Goal: Task Accomplishment & Management: Complete application form

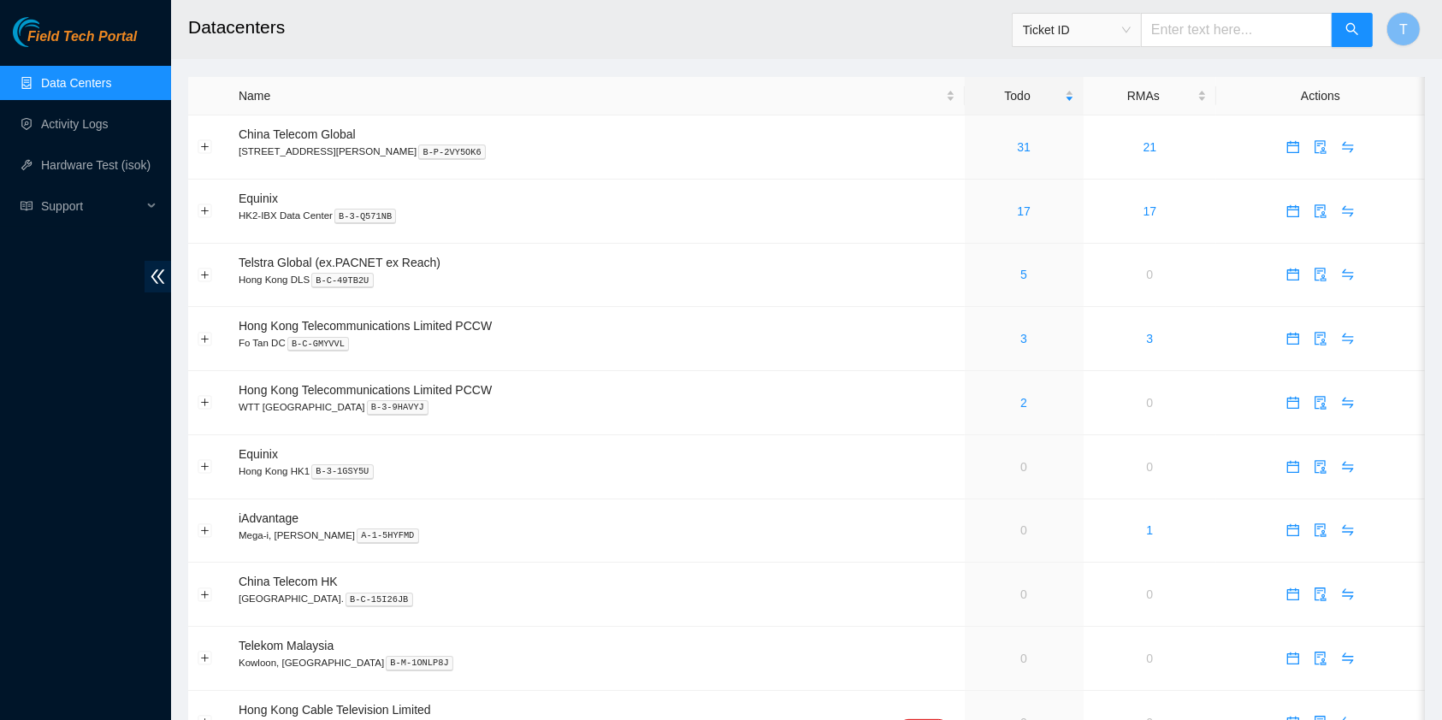
drag, startPoint x: 94, startPoint y: 632, endPoint x: 80, endPoint y: 291, distance: 341.5
click at [94, 632] on div "Field Tech Portal Data Centers Activity Logs Hardware Test (isok) Support" at bounding box center [85, 368] width 171 height 703
click at [63, 131] on link "Activity Logs" at bounding box center [75, 124] width 68 height 14
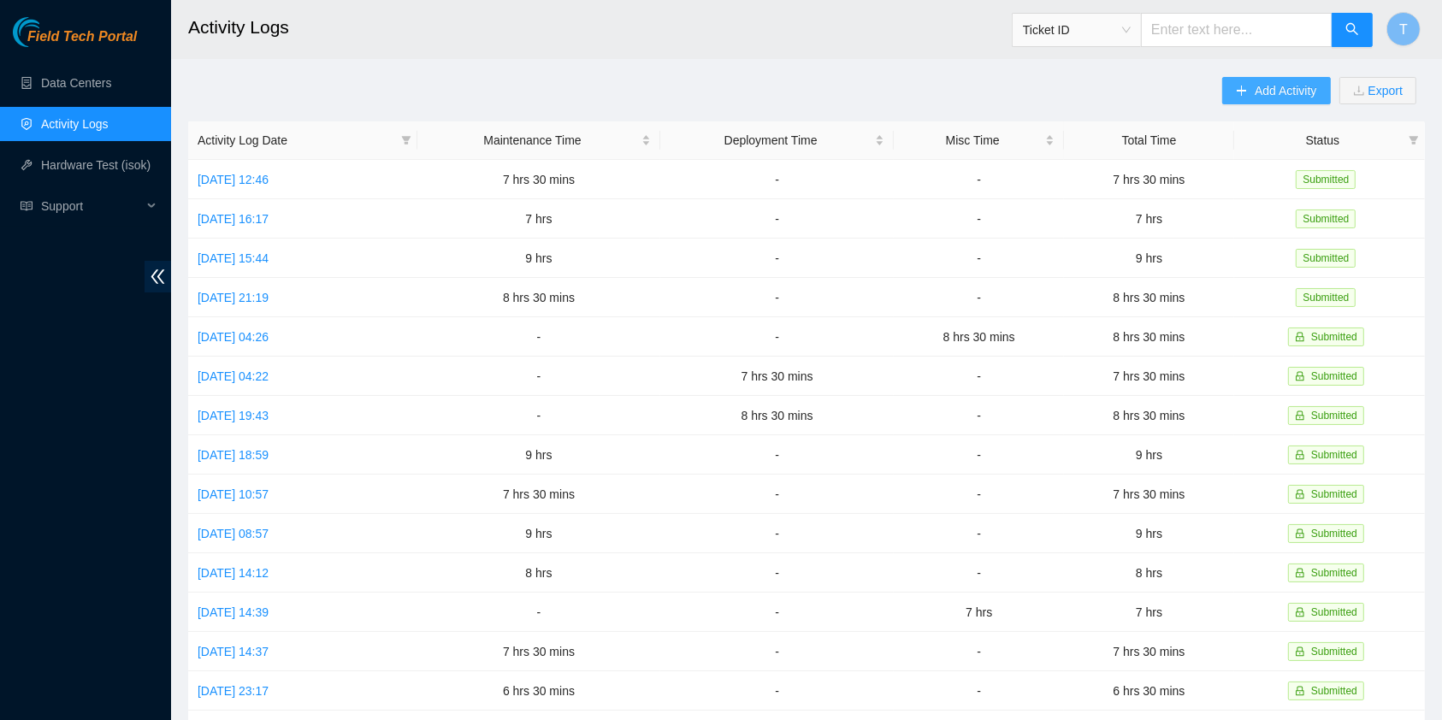
click at [1270, 81] on span "Add Activity" at bounding box center [1286, 90] width 62 height 19
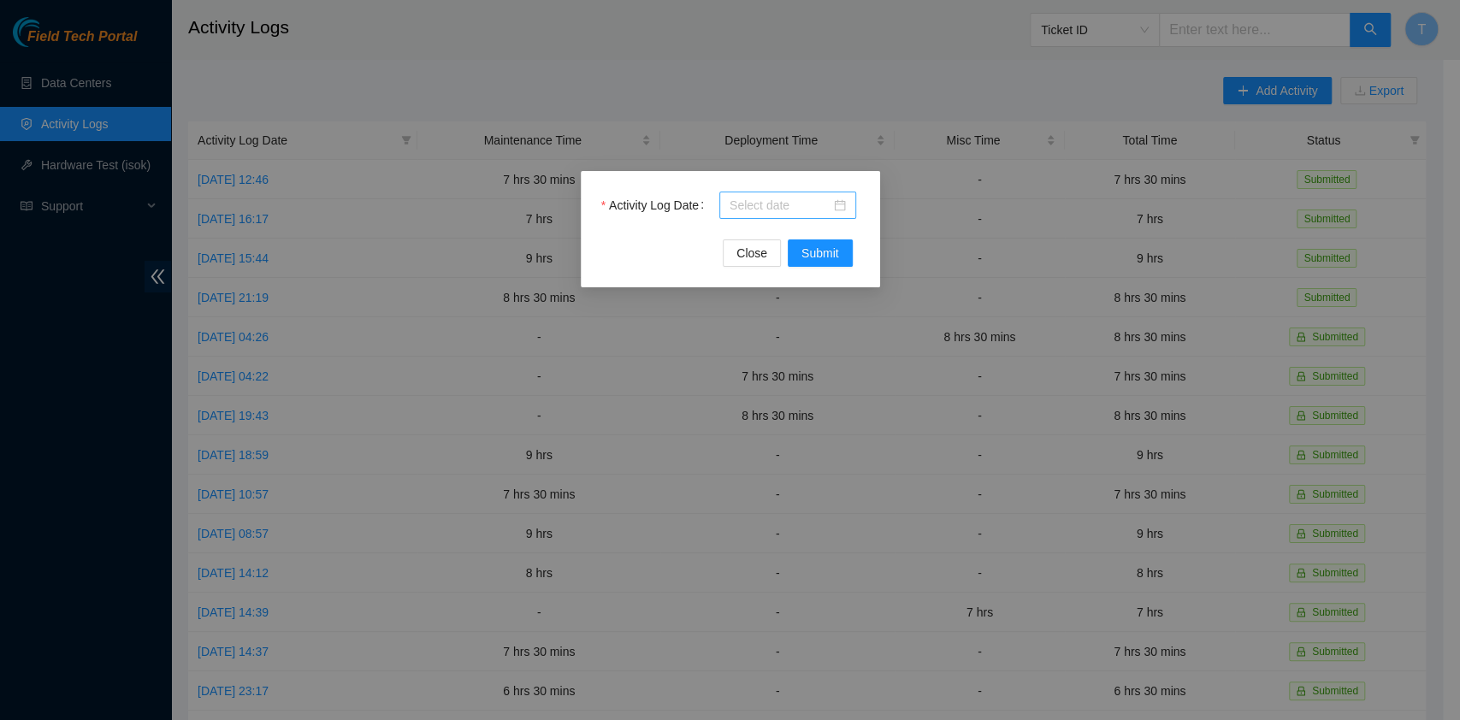
click at [749, 198] on input "Activity Log Date" at bounding box center [779, 205] width 101 height 19
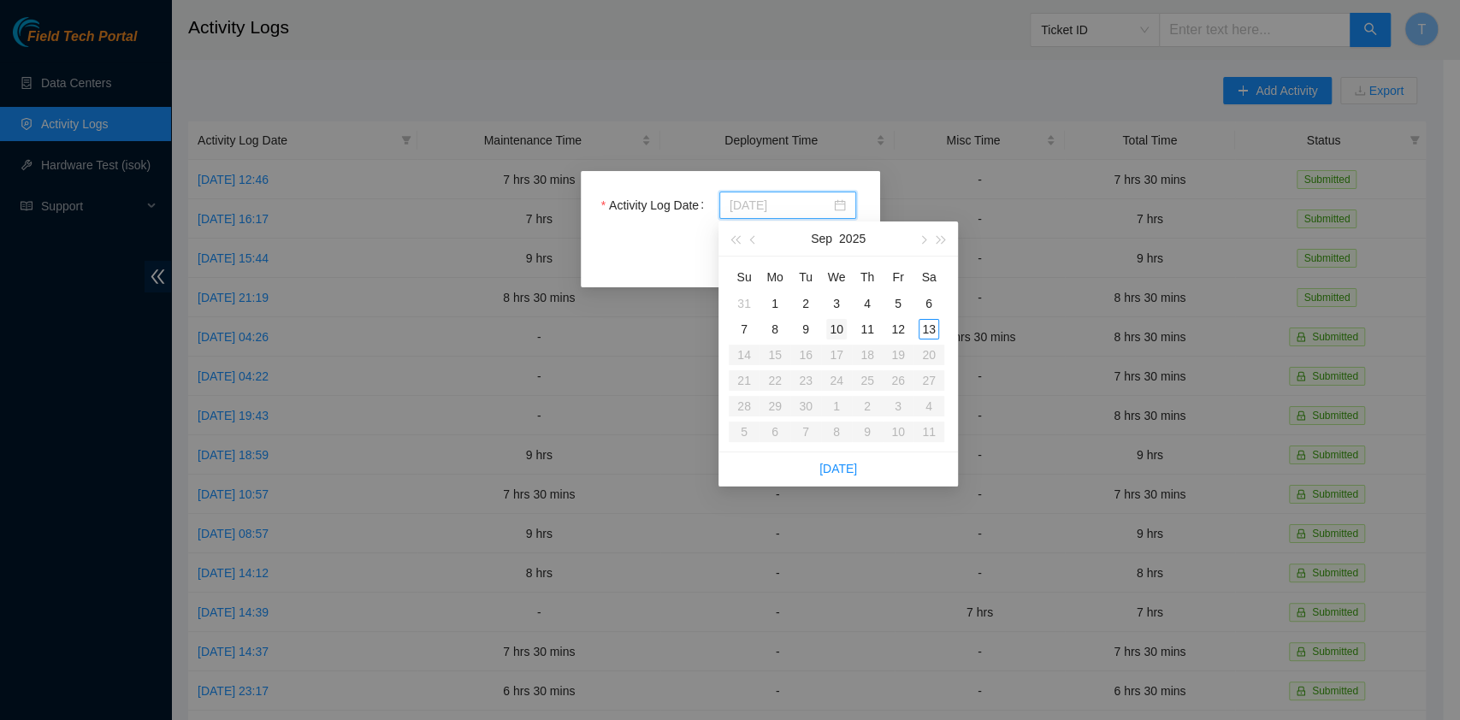
type input "2025-09-10"
click at [830, 328] on div "10" at bounding box center [836, 329] width 21 height 21
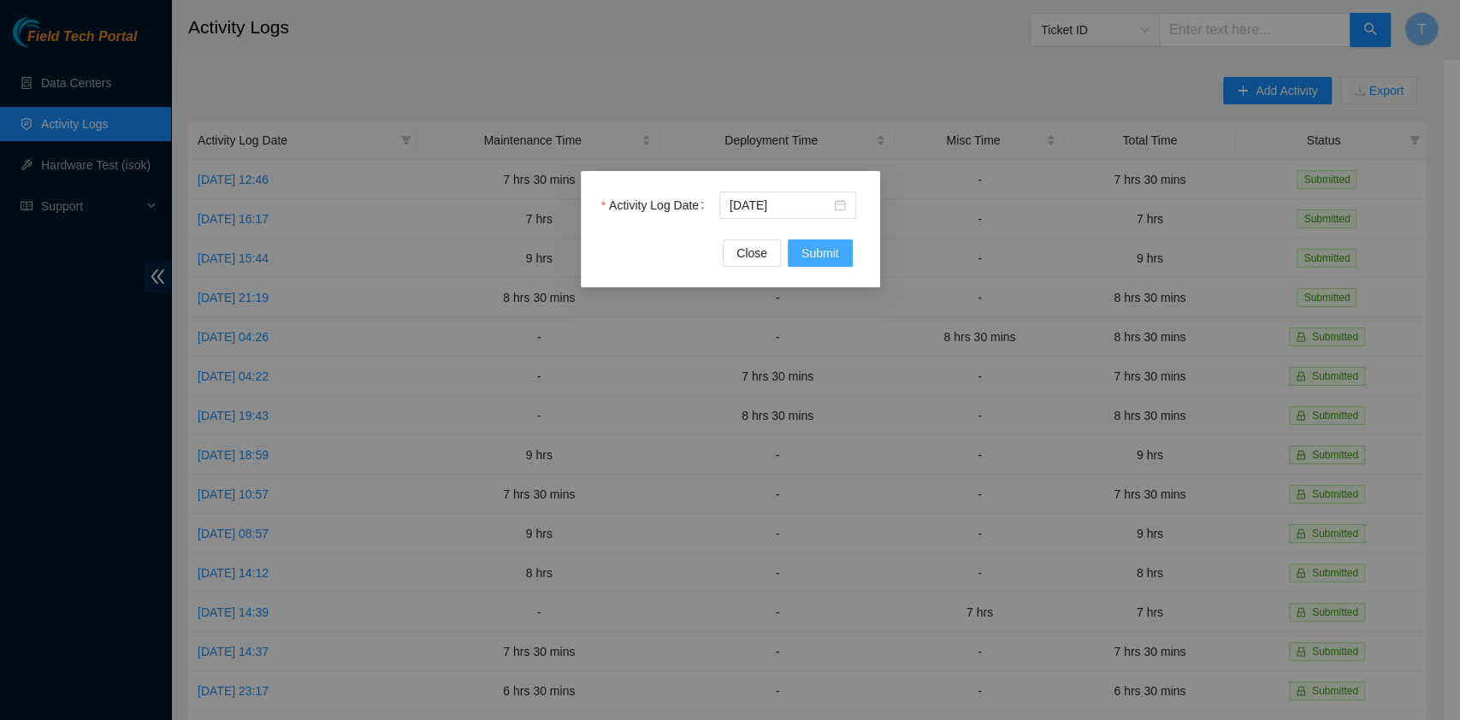
click at [832, 250] on span "Submit" at bounding box center [820, 253] width 38 height 19
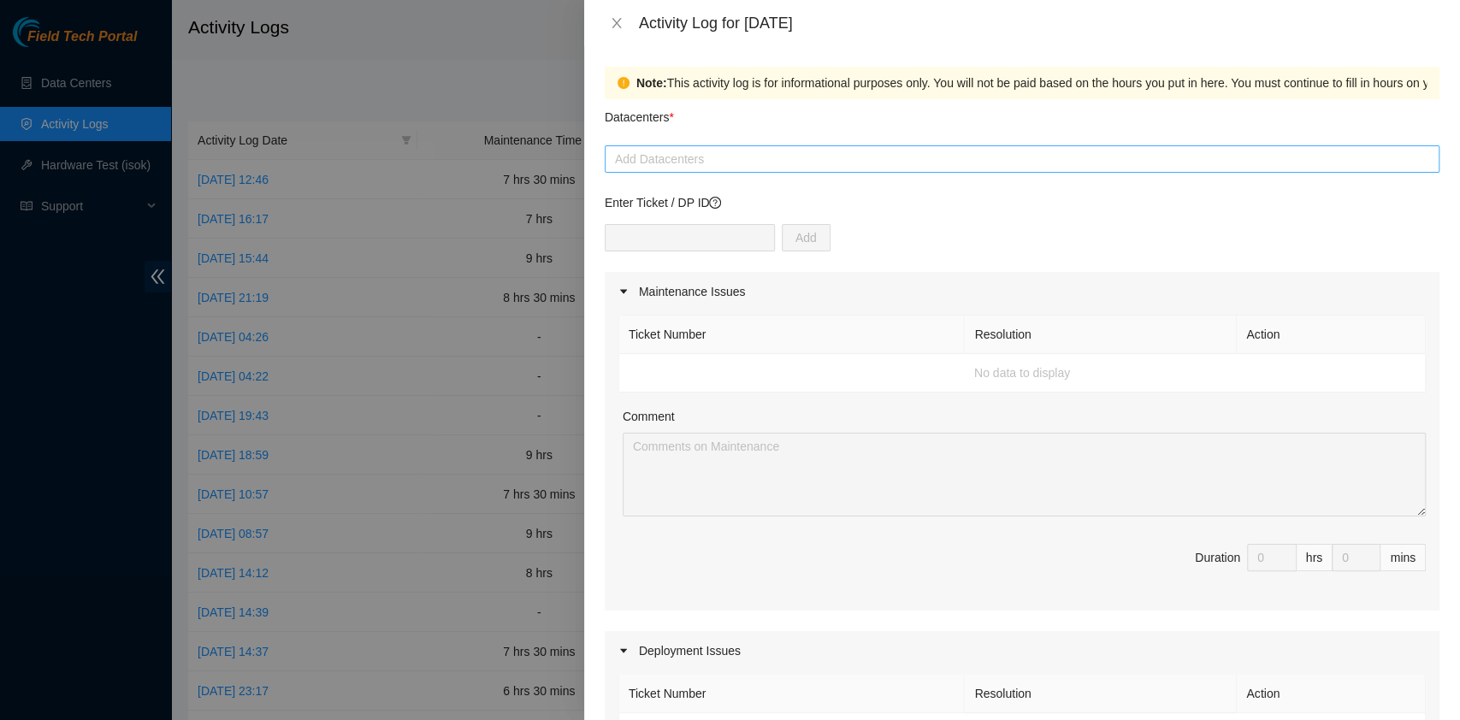
click at [672, 156] on div at bounding box center [1022, 159] width 826 height 21
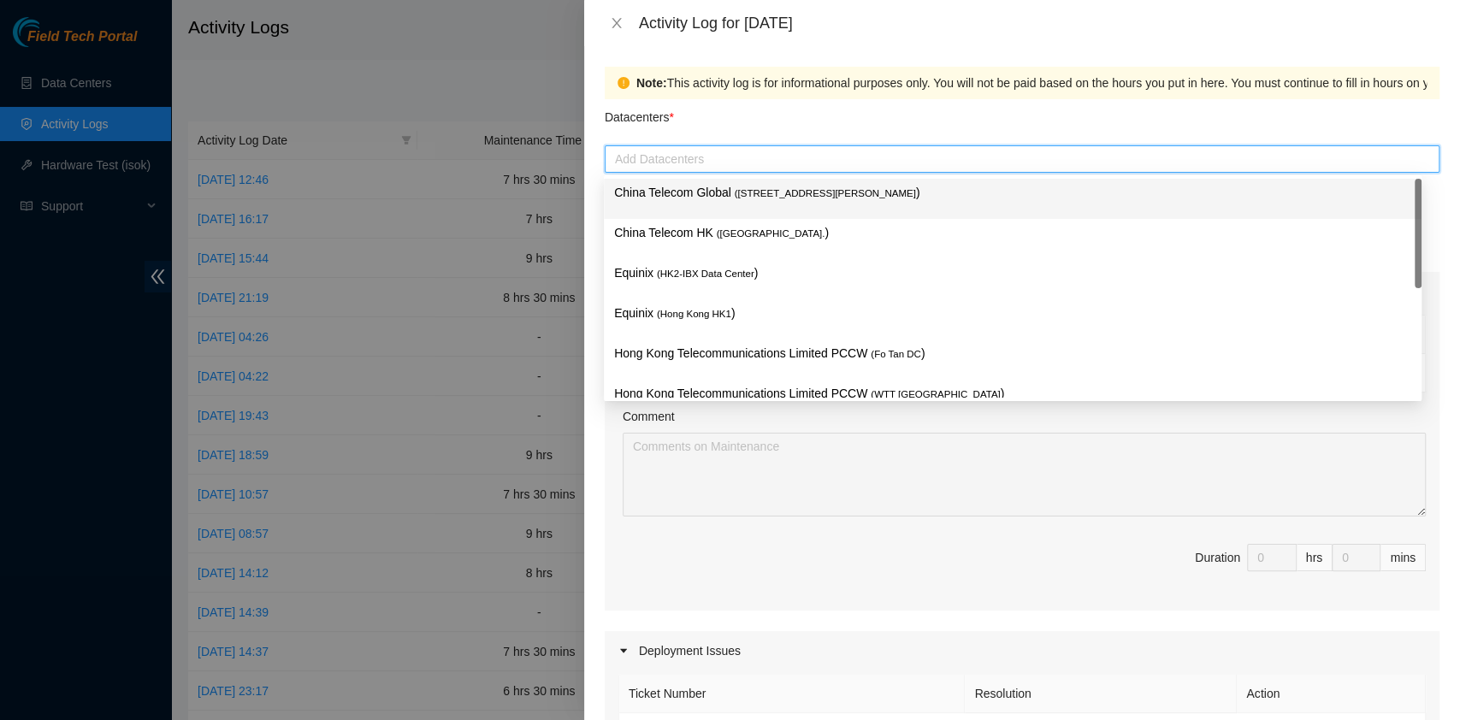
click at [681, 186] on p "China Telecom Global ( Room B11, 2/F, 18 Chun Yat Street, TKO , Hong Kong )" at bounding box center [1012, 193] width 797 height 20
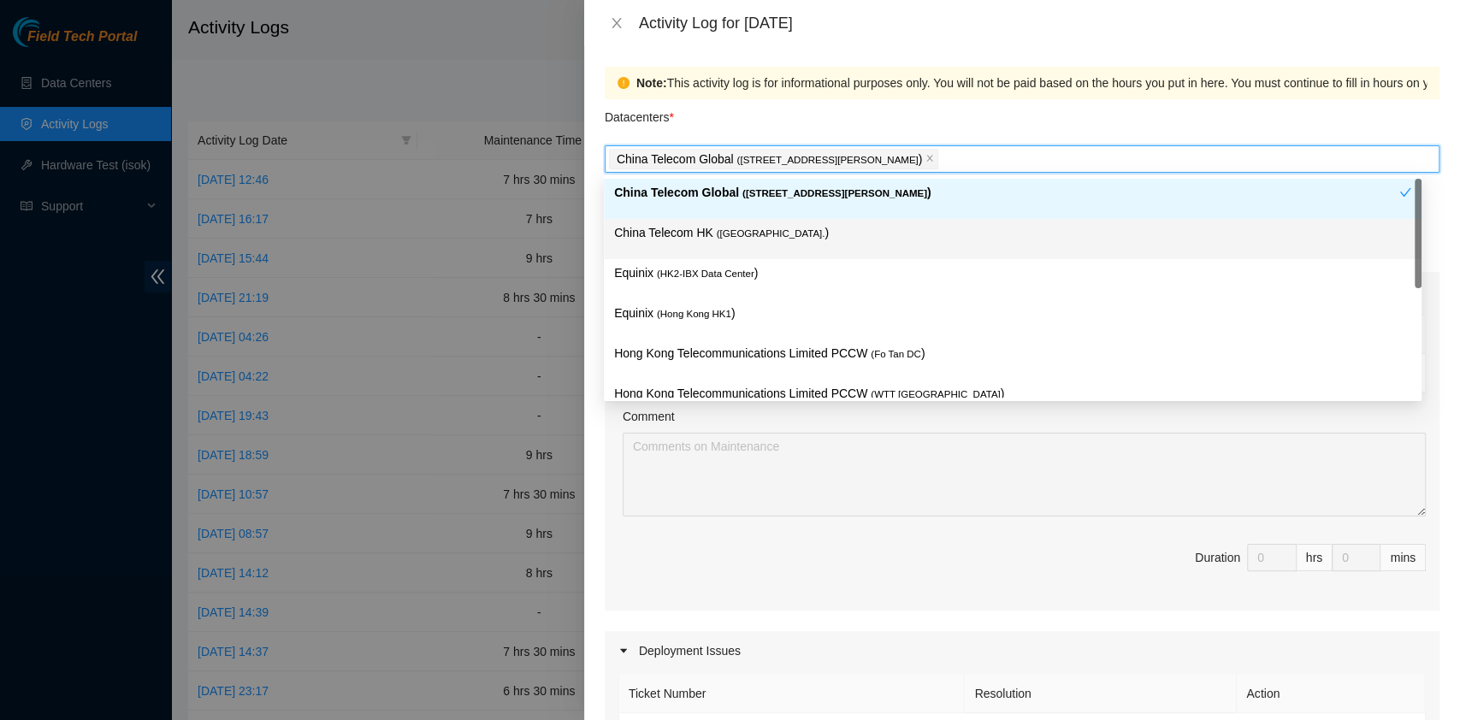
click at [679, 243] on div "China Telecom HK ( Hong Kong. )" at bounding box center [1012, 239] width 797 height 32
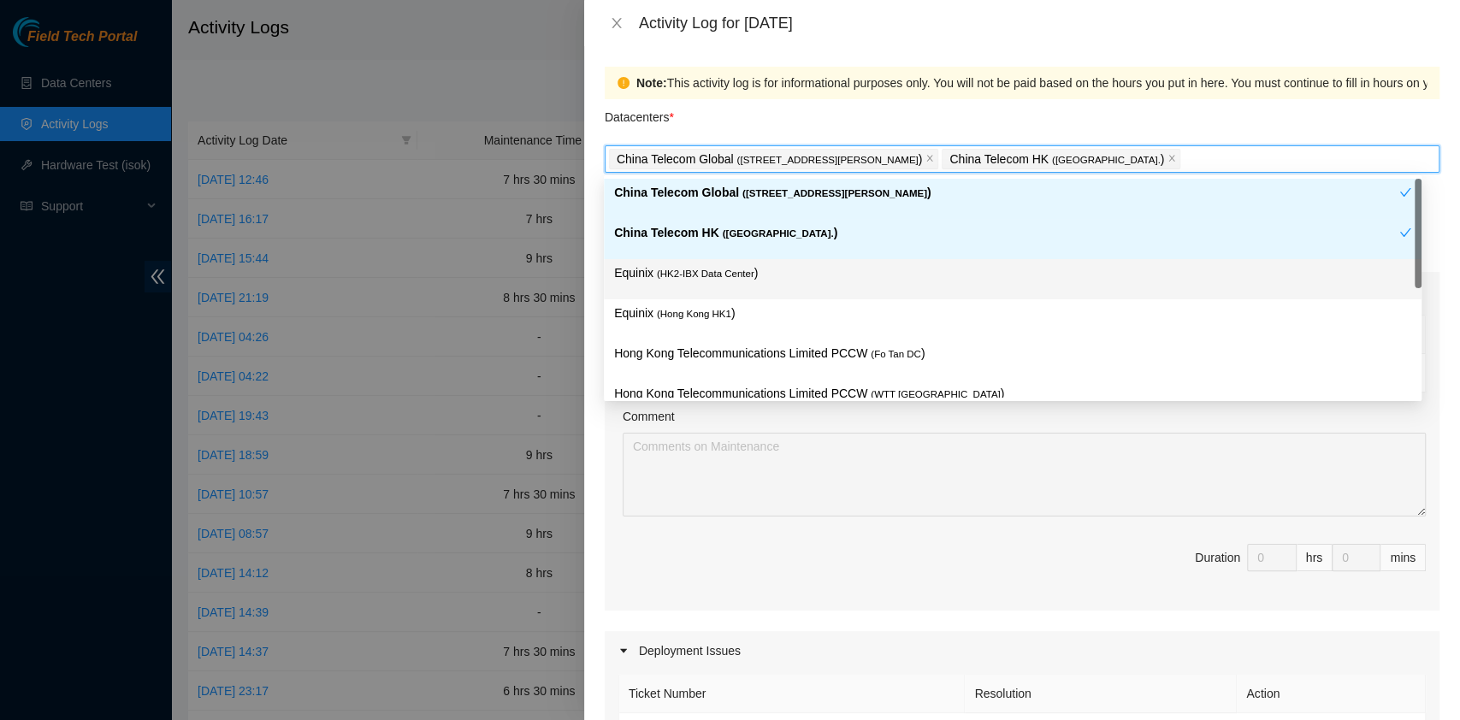
click at [676, 285] on div "Equinix ( HK2-IBX Data Center )" at bounding box center [1012, 279] width 797 height 32
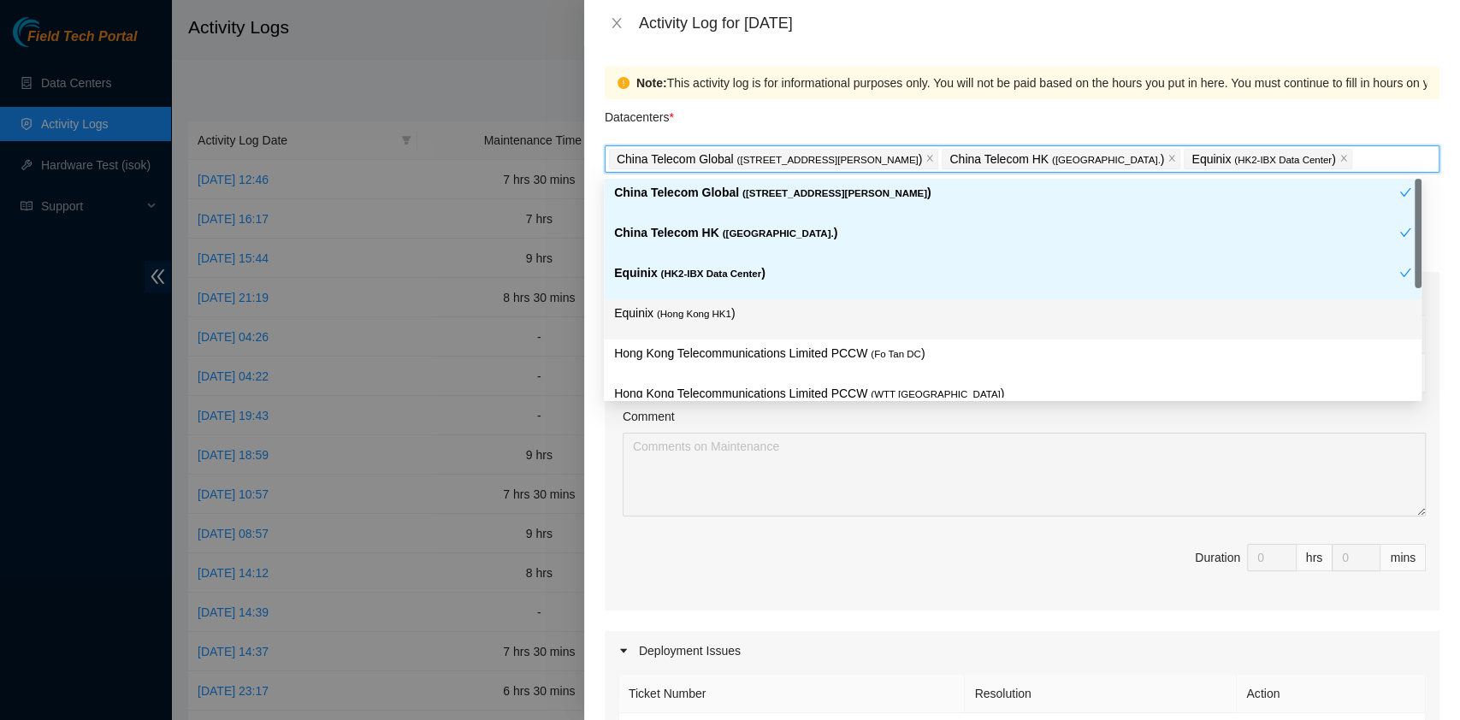
click at [672, 325] on div "Equinix ( Hong Kong HK1 )" at bounding box center [1012, 320] width 797 height 32
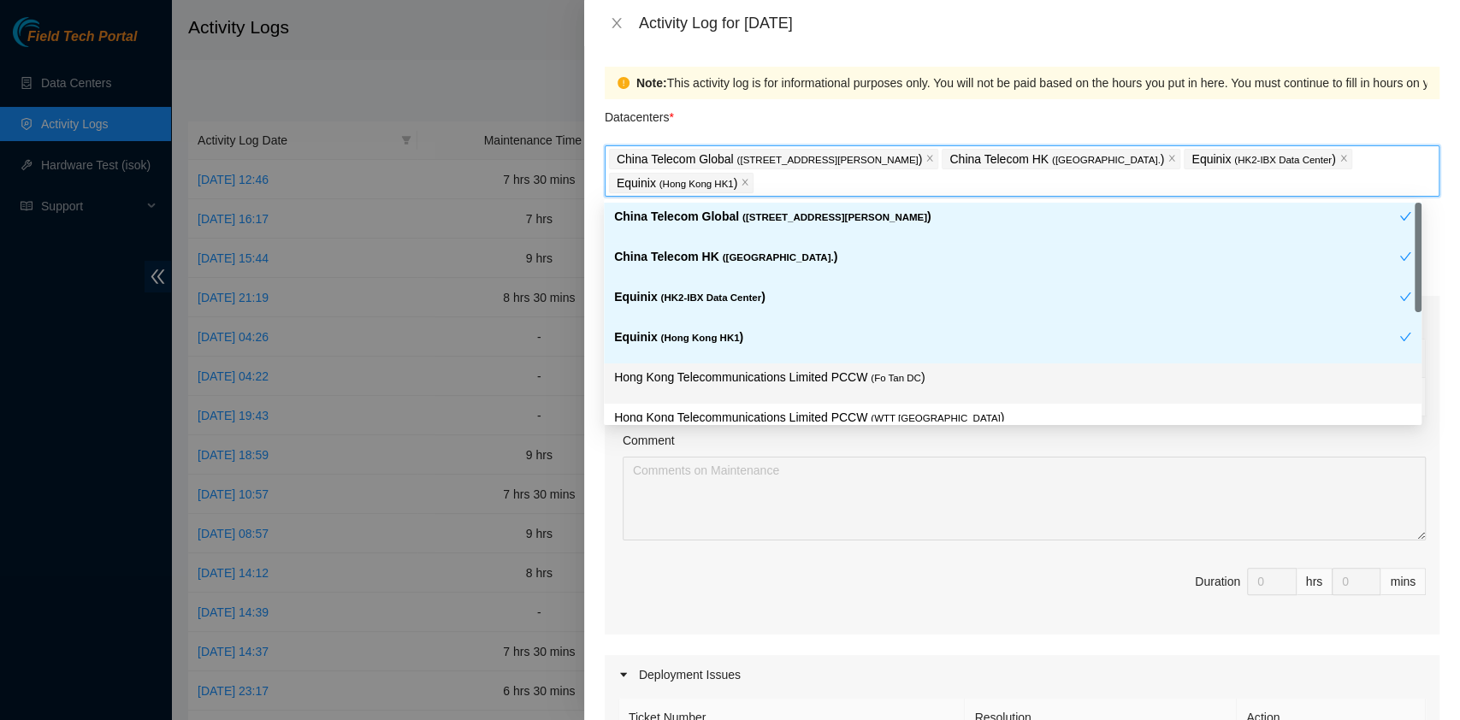
click at [817, 391] on div "Hong Kong Telecommunications Limited PCCW ( Fo Tan DC )" at bounding box center [1012, 384] width 797 height 32
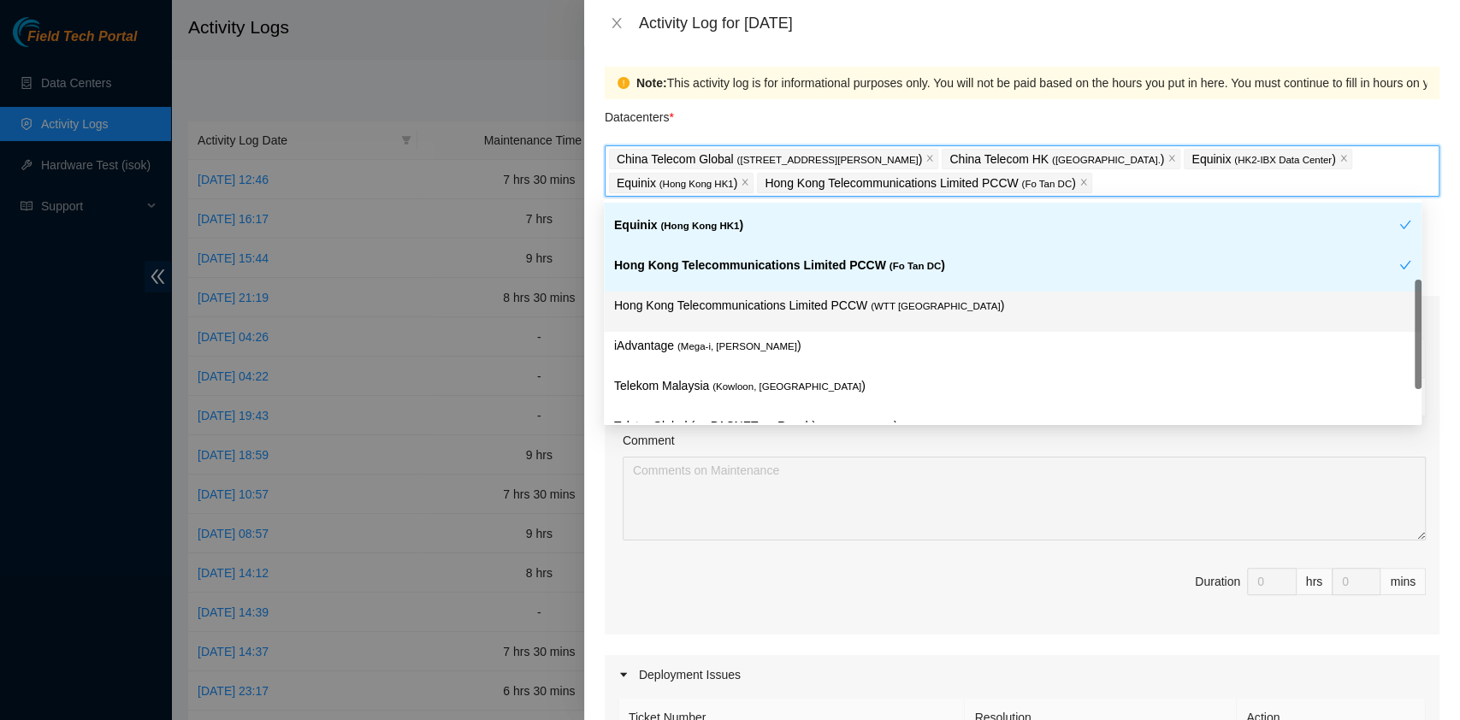
click at [835, 323] on div "Hong Kong Telecommunications Limited PCCW ( WTT DC )" at bounding box center [1012, 312] width 797 height 32
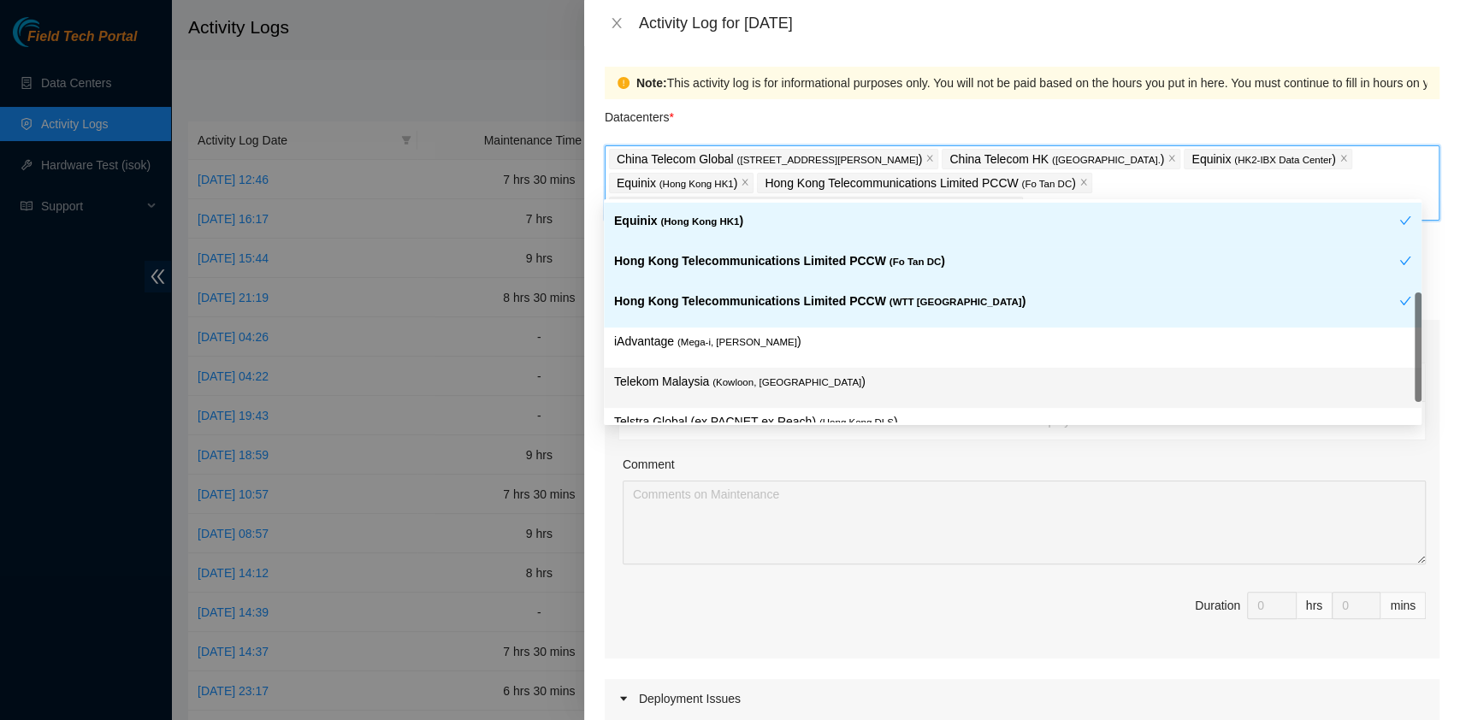
click at [753, 379] on span "( Kowloon, Hong Kong" at bounding box center [786, 382] width 149 height 10
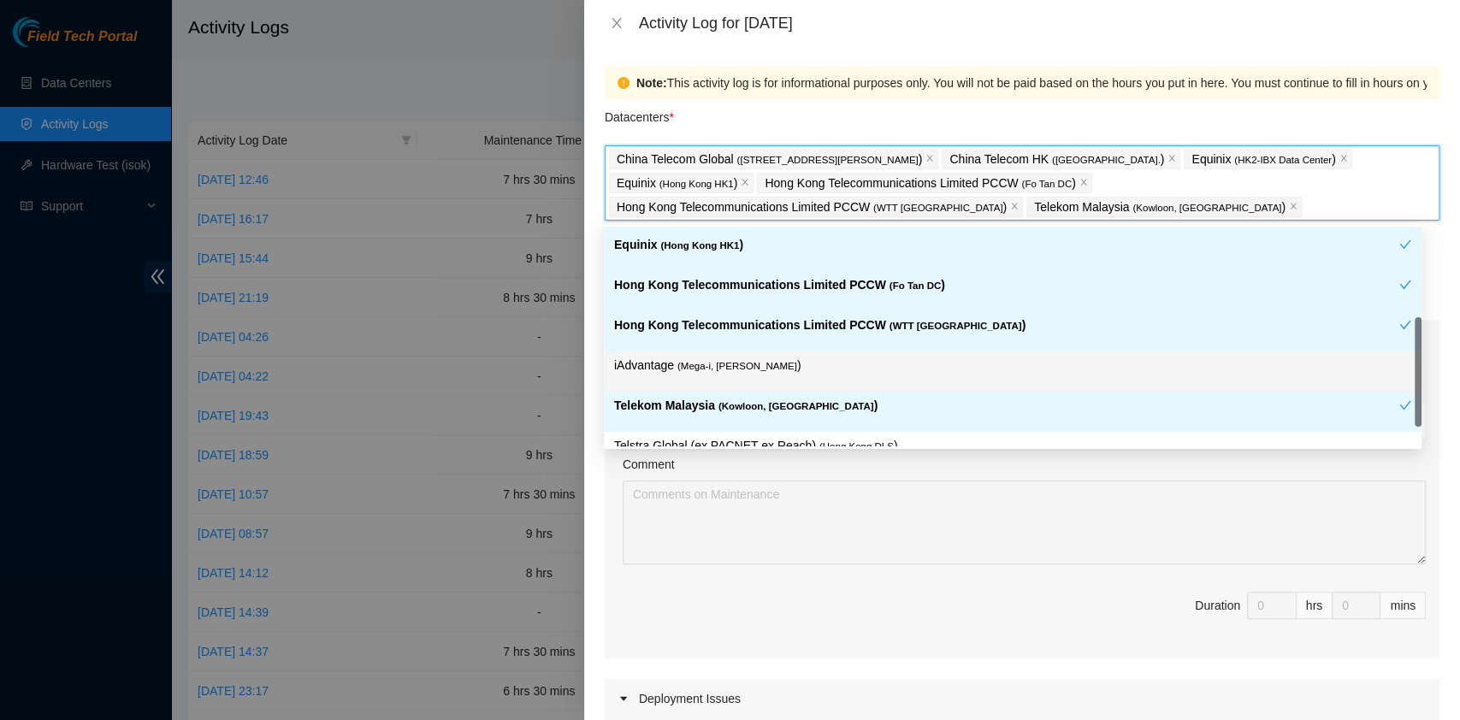
click at [753, 372] on p "iAdvantage ( Mega-i, Chai Wan )" at bounding box center [1012, 366] width 797 height 20
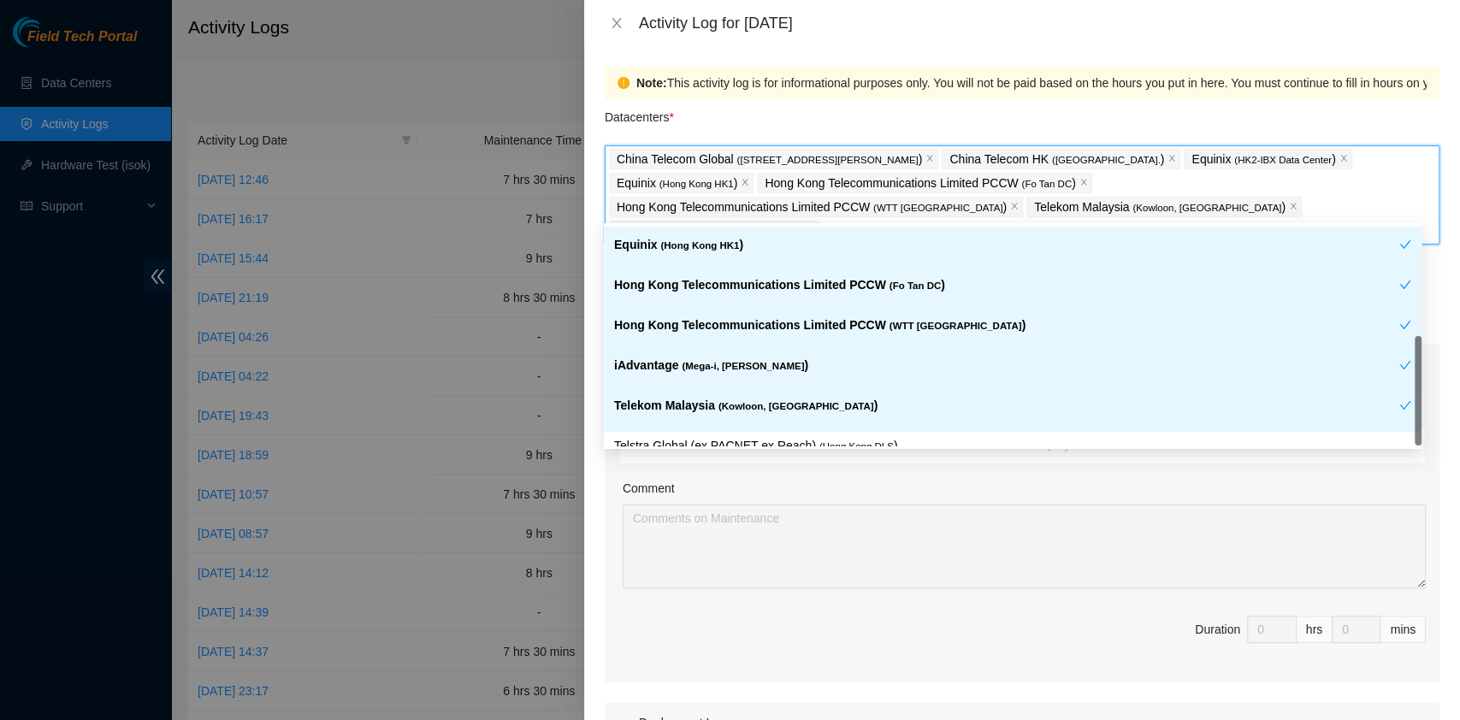
scroll to position [142, 0]
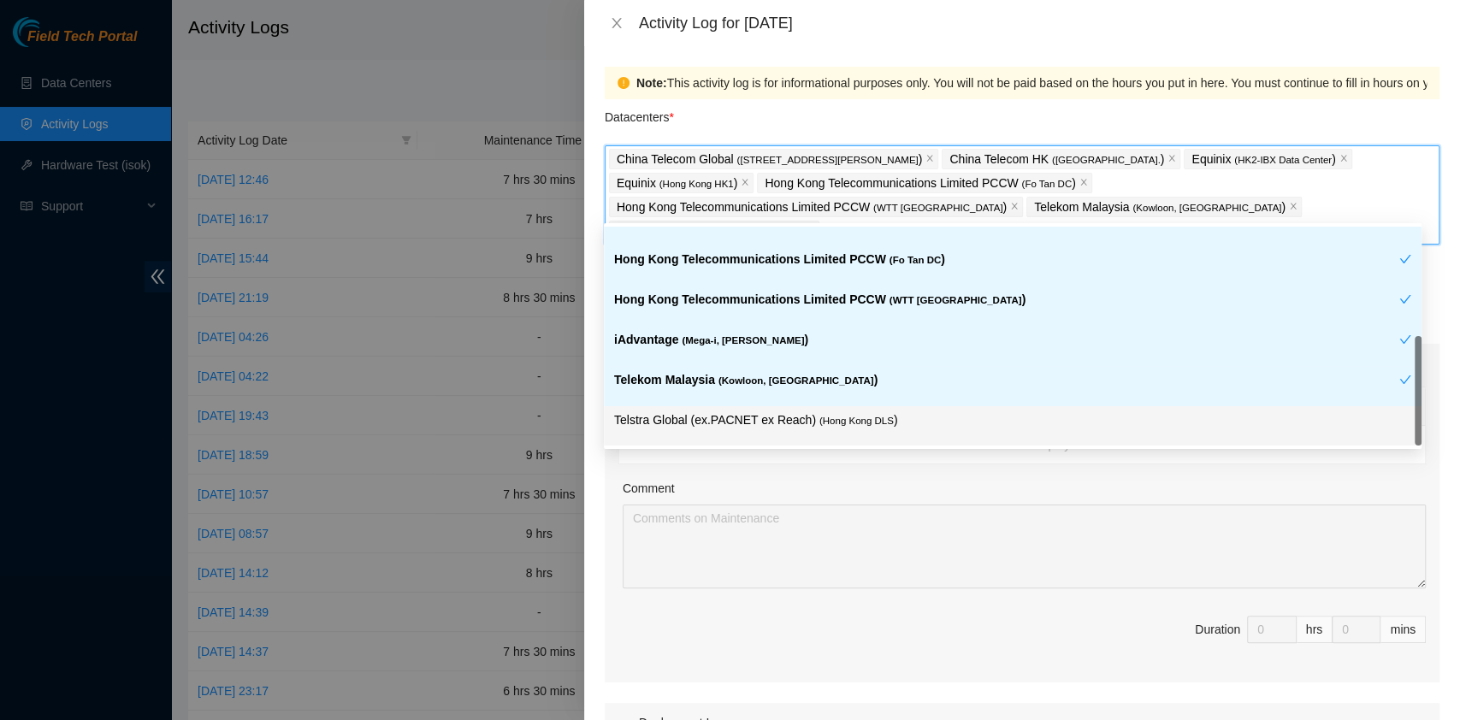
click at [848, 410] on p "Telstra Global (ex.PACNET ex Reach) ( Hong Kong DLS )" at bounding box center [1012, 420] width 797 height 20
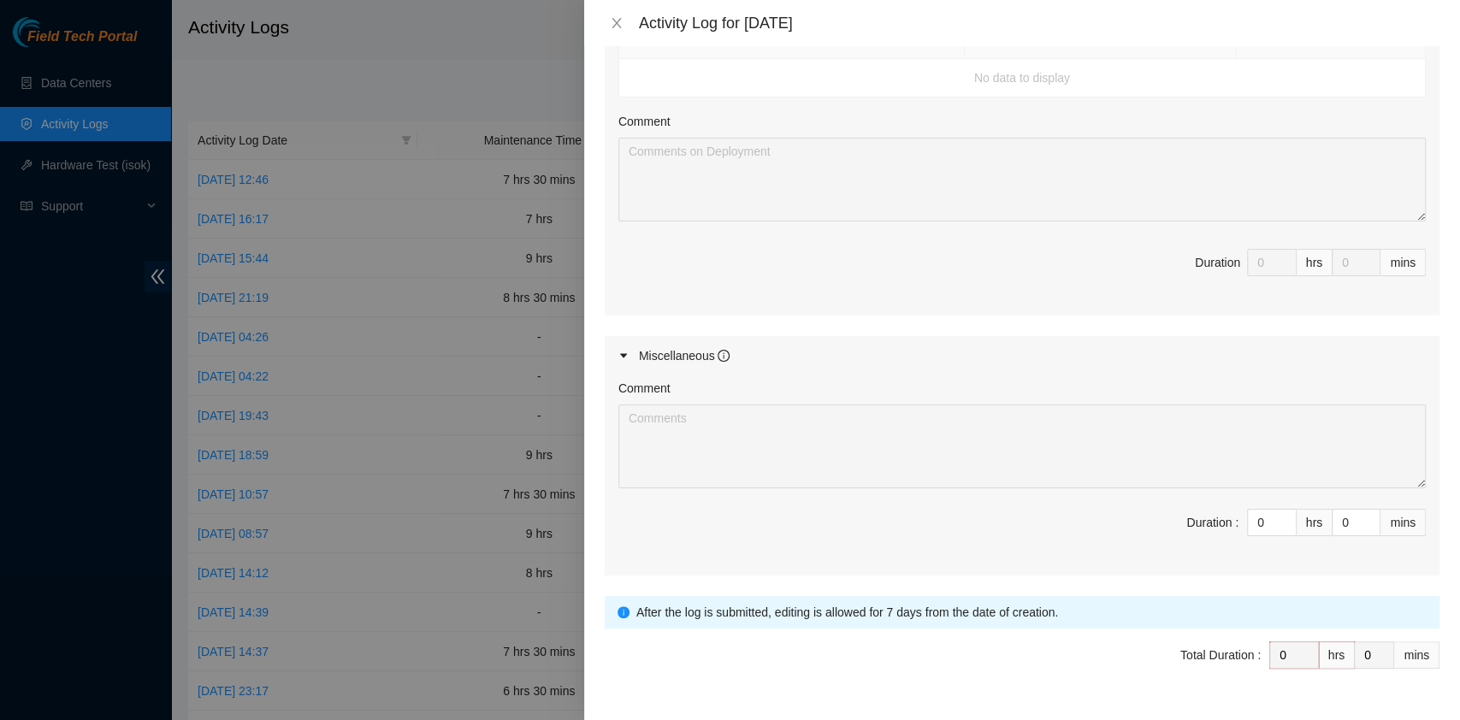
scroll to position [744, 0]
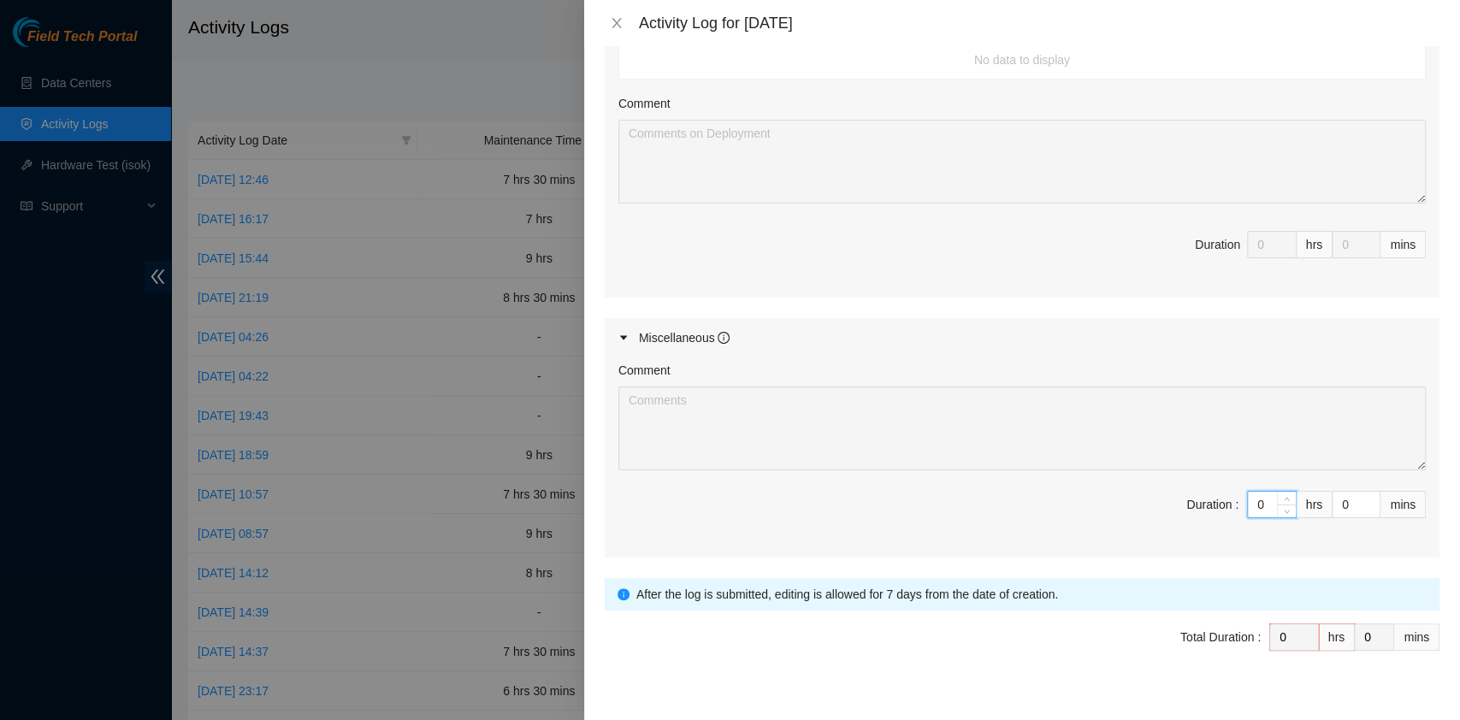
drag, startPoint x: 1252, startPoint y: 479, endPoint x: 1200, endPoint y: 476, distance: 52.2
click at [1200, 491] on span "Duration : 0 hrs 0 mins" at bounding box center [1021, 515] width 807 height 48
type input "8"
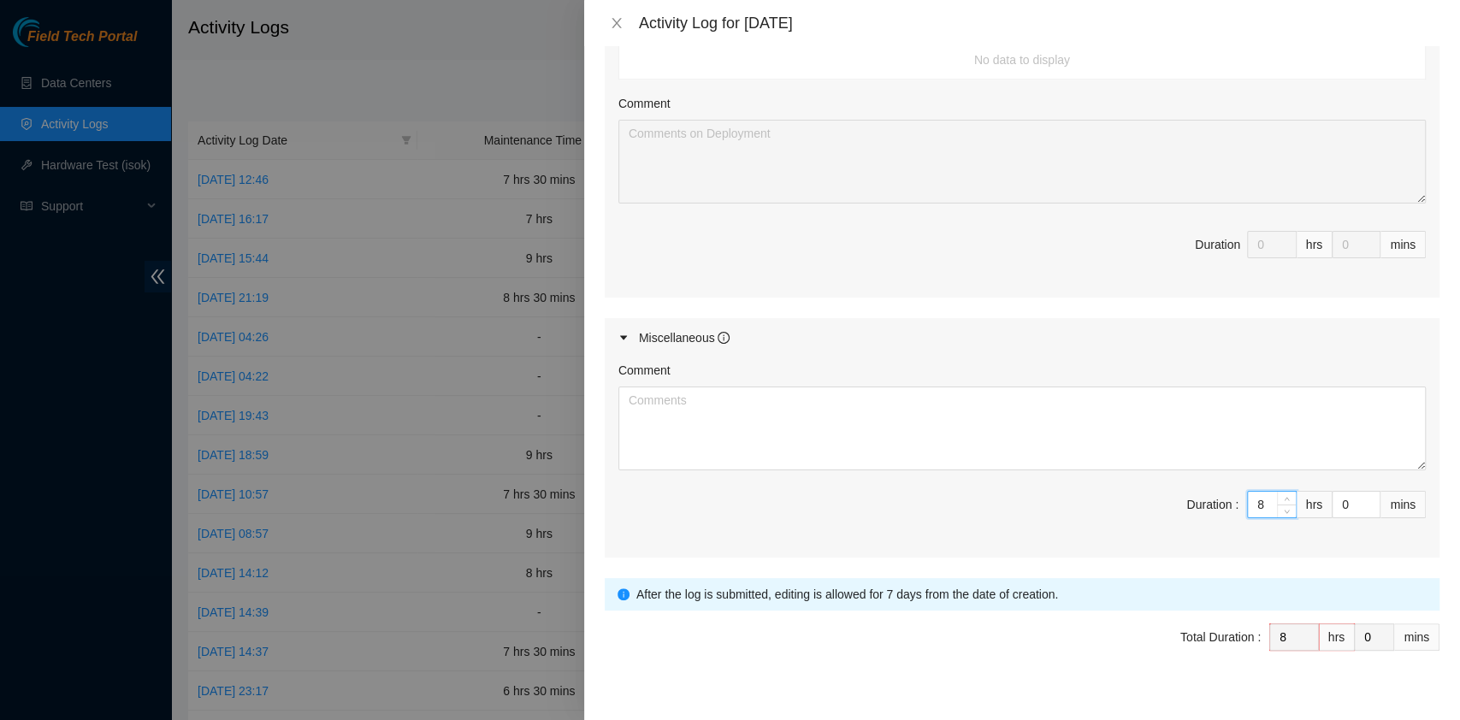
type input "8"
type input "3"
type input "30"
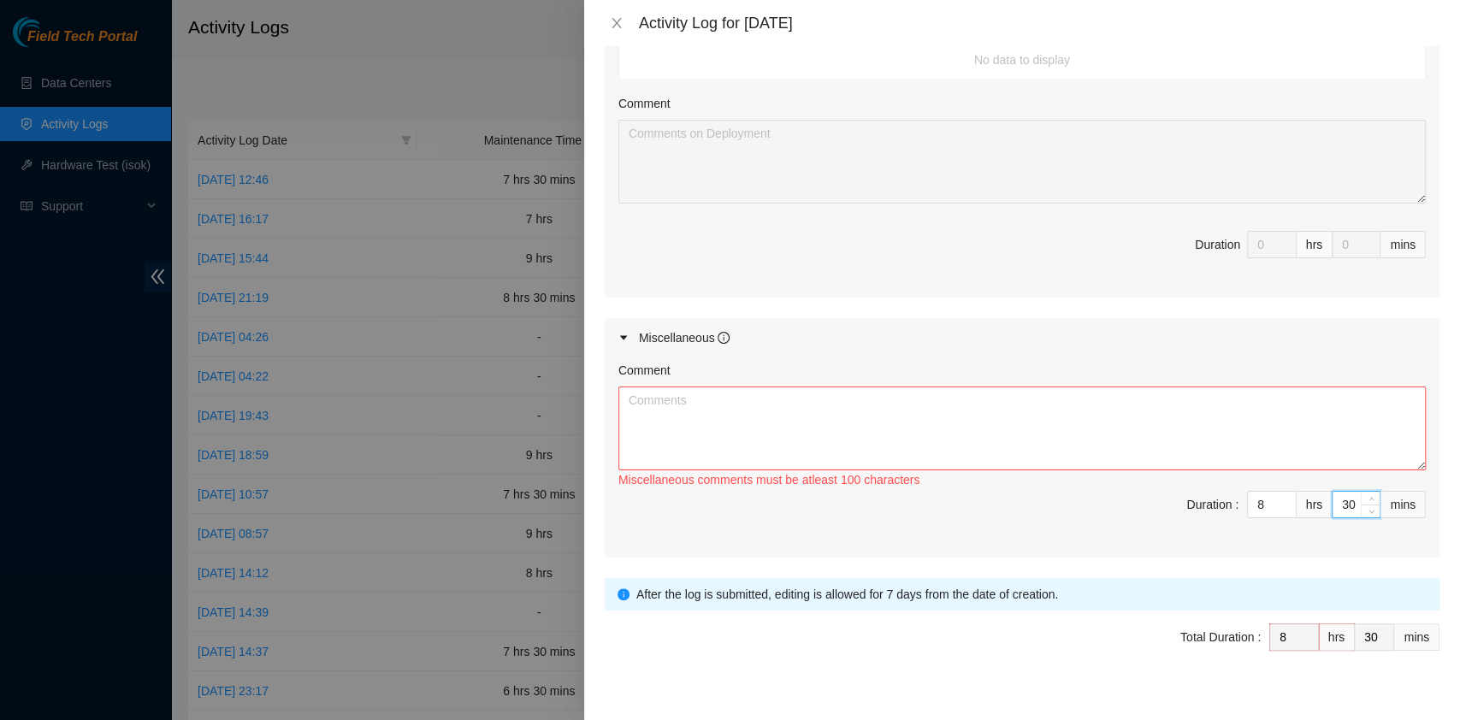
type input "30"
click at [718, 407] on textarea "Comment" at bounding box center [1021, 429] width 807 height 84
paste textarea "Comment Comment Comment ……………………………………………………. Arranging and coordinating statio…"
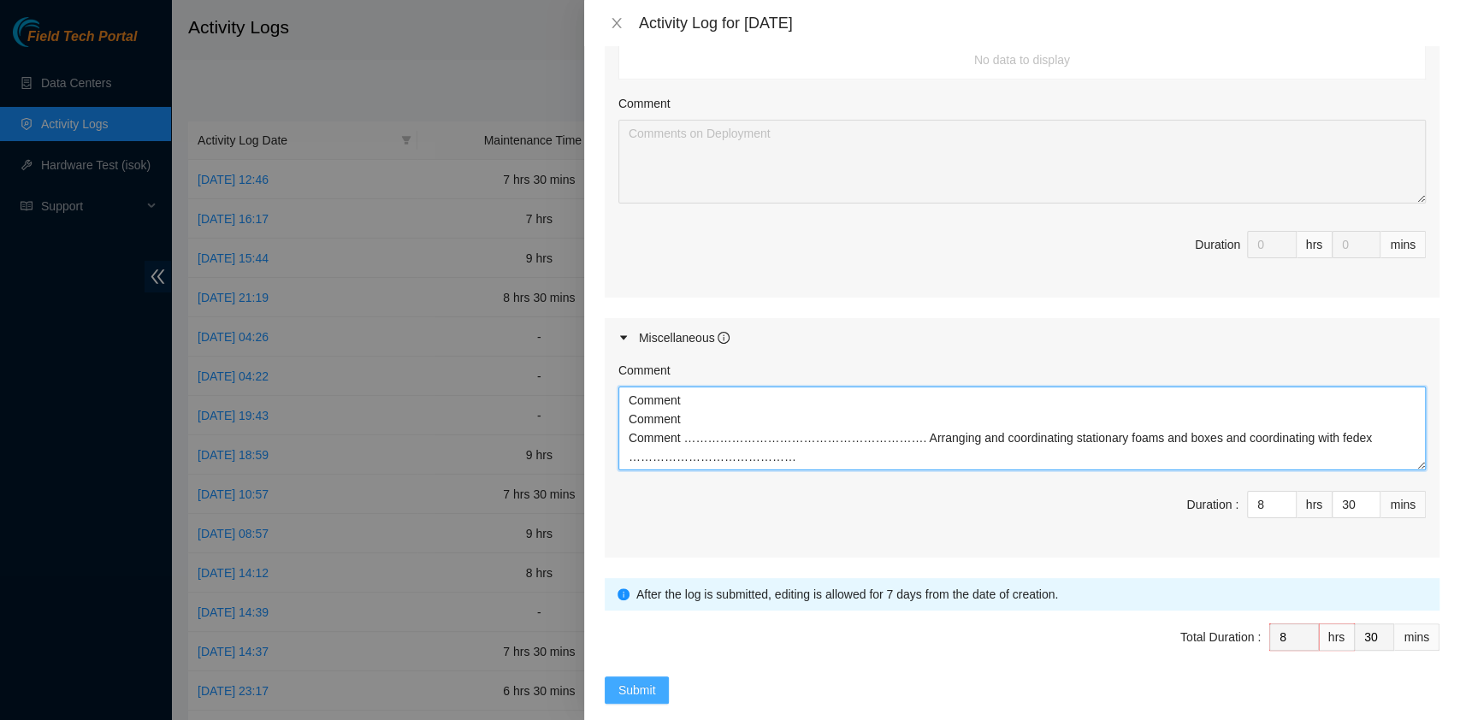
type textarea "Comment Comment Comment ……………………………………………………. Arranging and coordinating statio…"
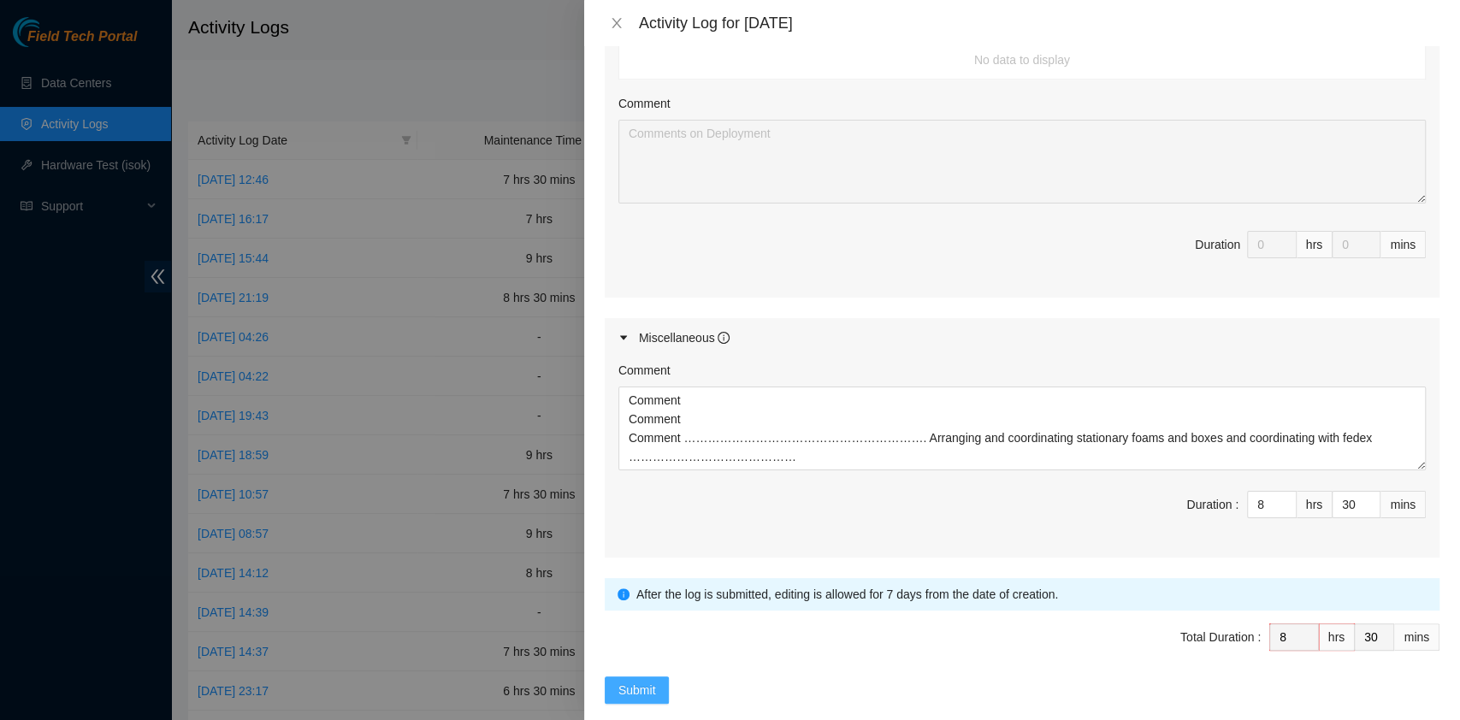
click at [664, 676] on button "Submit" at bounding box center [637, 689] width 65 height 27
click at [656, 681] on span "Submit" at bounding box center [656, 690] width 38 height 19
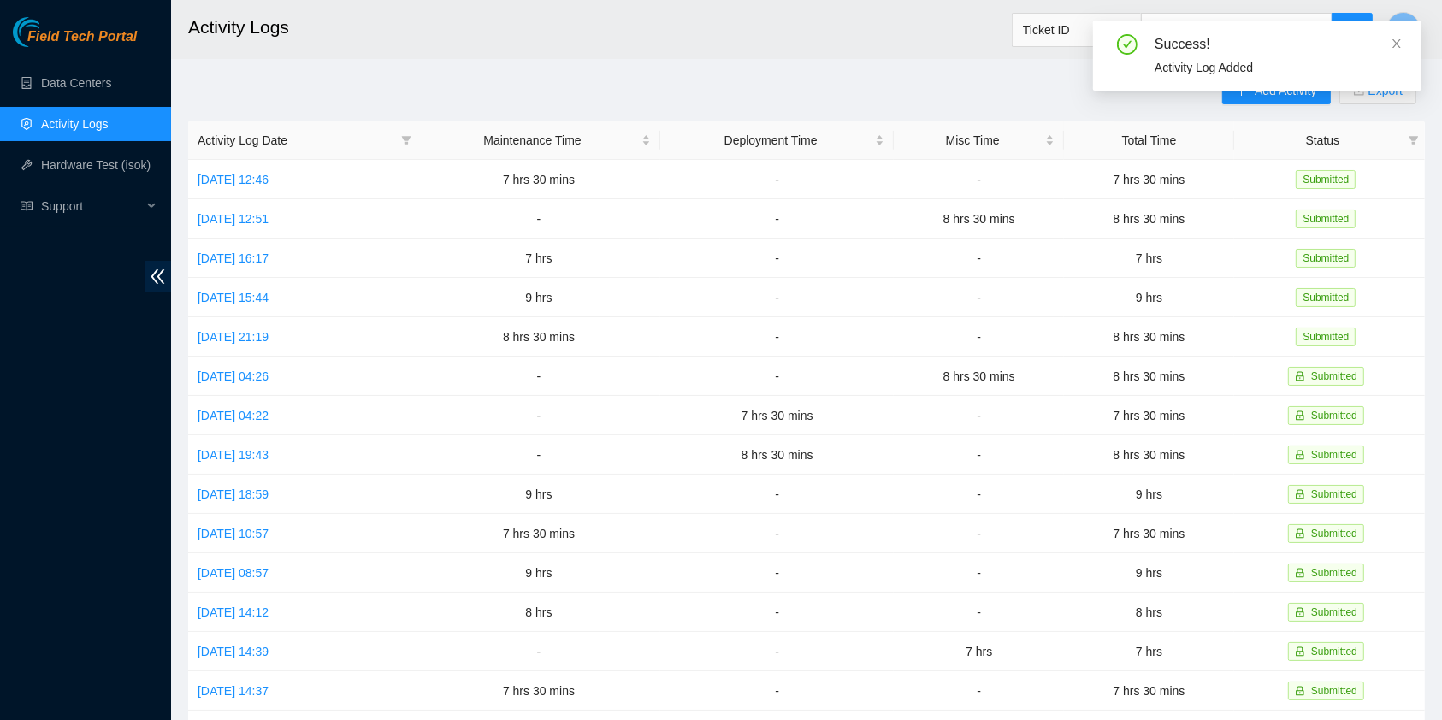
click at [1396, 24] on div "Success! Activity Log Added" at bounding box center [1257, 56] width 328 height 70
click at [1401, 38] on icon "close" at bounding box center [1397, 44] width 12 height 12
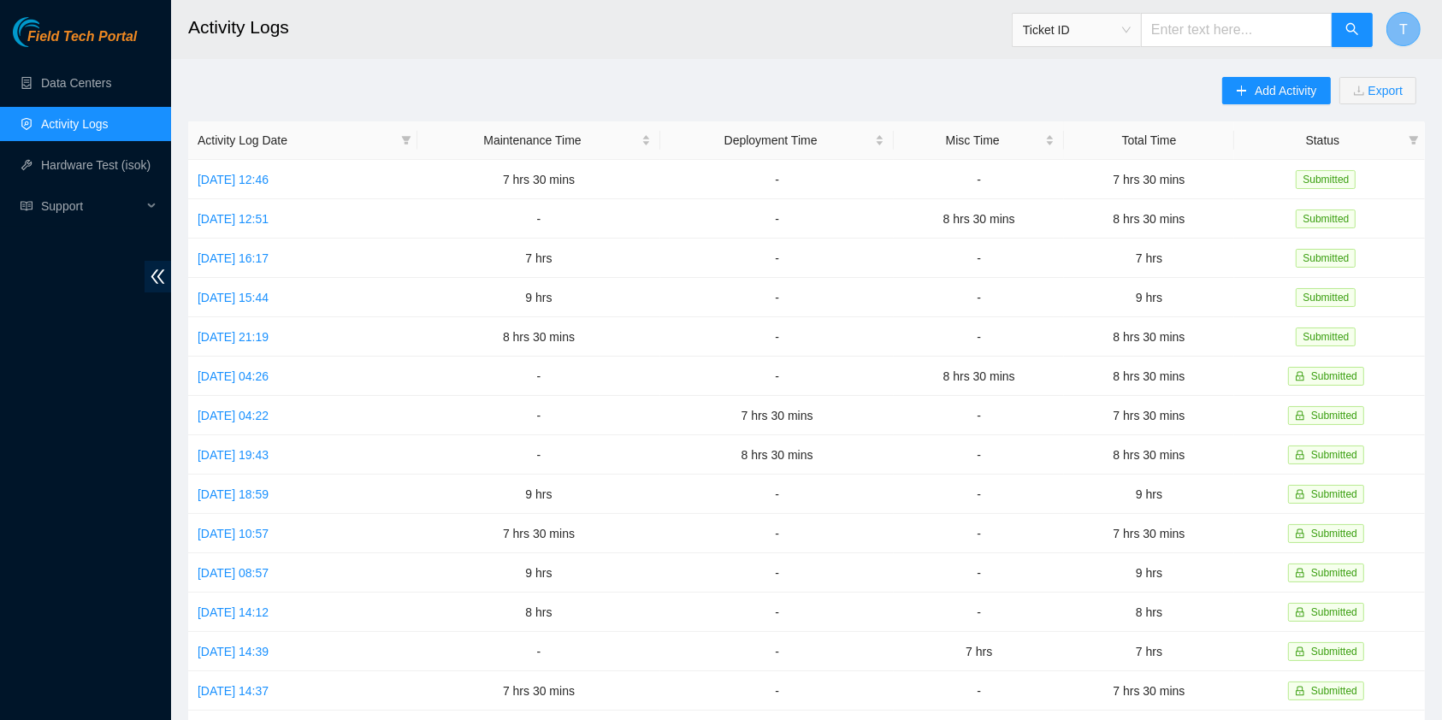
click at [1396, 28] on button "T" at bounding box center [1403, 29] width 34 height 34
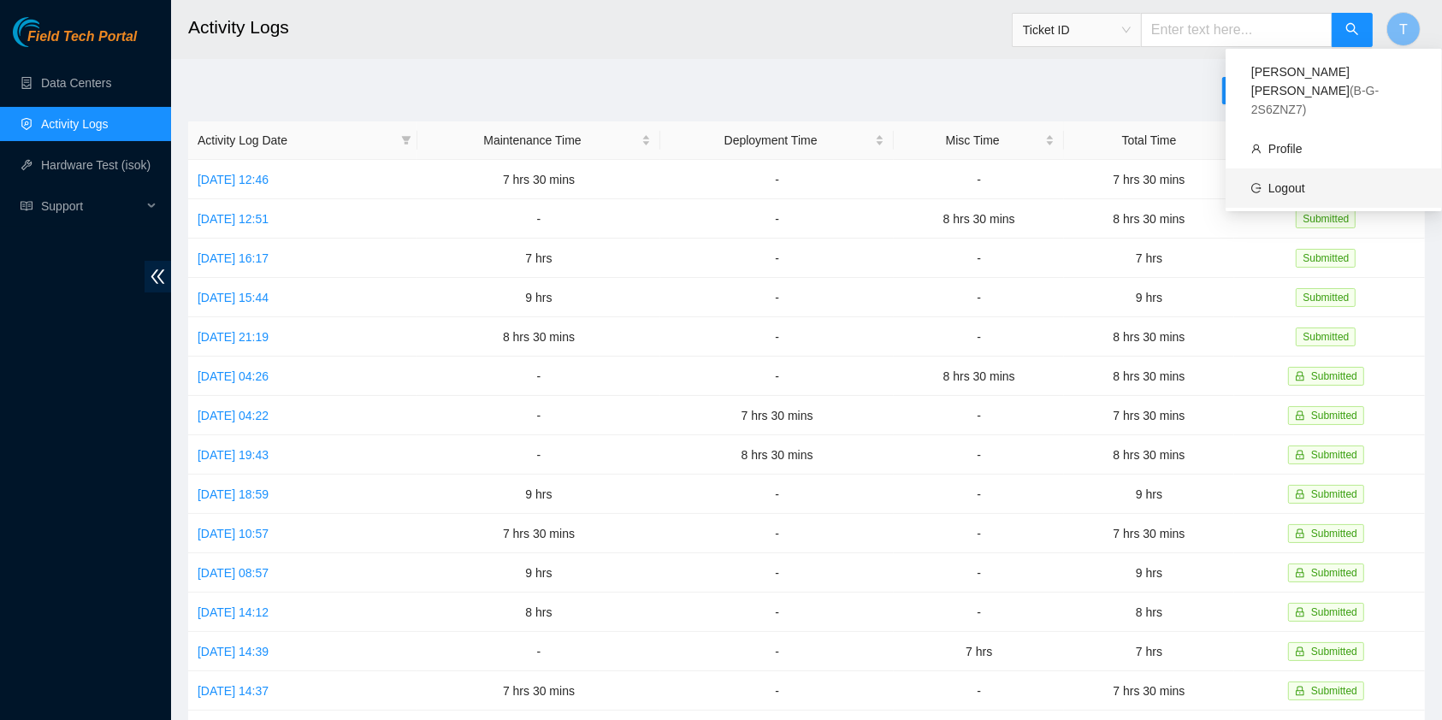
click at [1305, 181] on link "Logout" at bounding box center [1286, 188] width 37 height 14
